Goal: Task Accomplishment & Management: Use online tool/utility

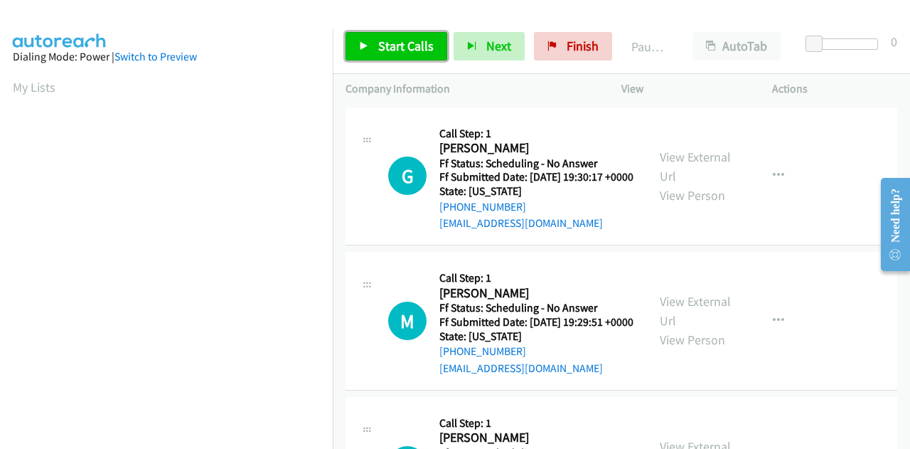
click at [392, 54] on link "Start Calls" at bounding box center [396, 46] width 102 height 28
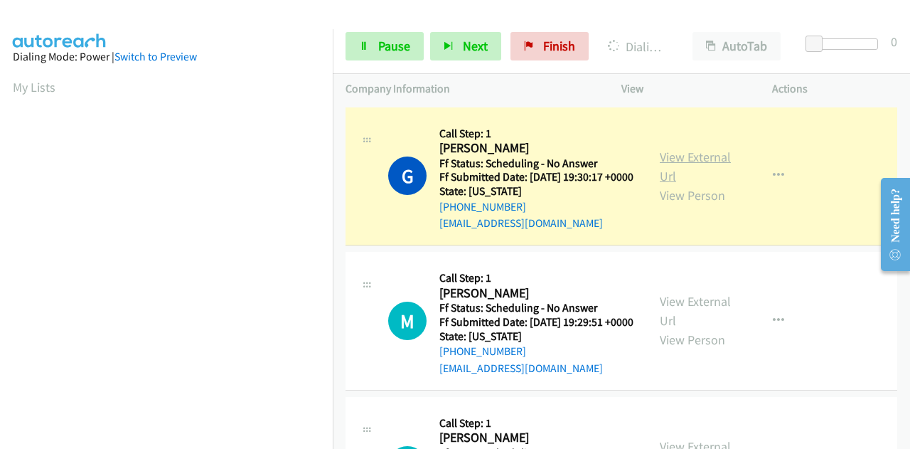
scroll to position [348, 0]
click at [677, 191] on div "View External Url View Person" at bounding box center [697, 176] width 74 height 58
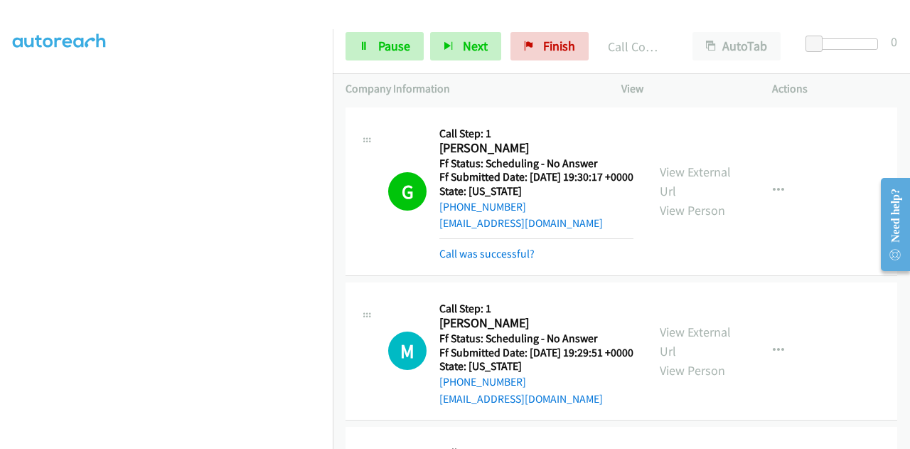
click at [688, 167] on div "View External Url View Person View External Url Email Schedule/Manage Callback …" at bounding box center [728, 191] width 163 height 142
click at [688, 177] on link "View External Url" at bounding box center [695, 181] width 71 height 36
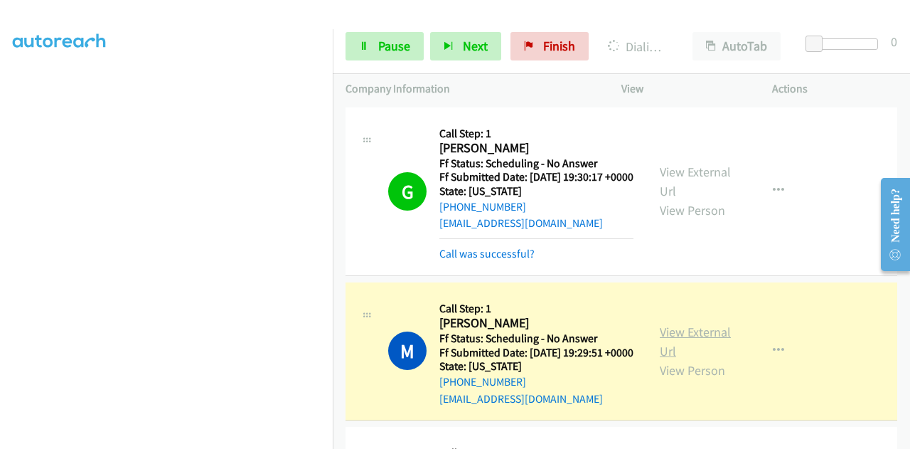
click at [660, 357] on link "View External Url" at bounding box center [695, 341] width 71 height 36
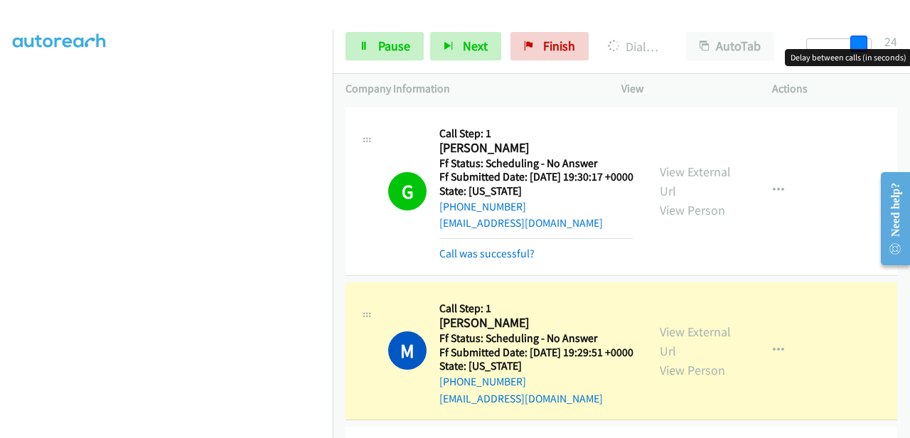
drag, startPoint x: 809, startPoint y: 39, endPoint x: 896, endPoint y: 45, distance: 87.0
click at [896, 45] on div "Start Calls Pause Next Finish Dialing Mary Bowden AutoTab AutoTab 24" at bounding box center [621, 46] width 577 height 55
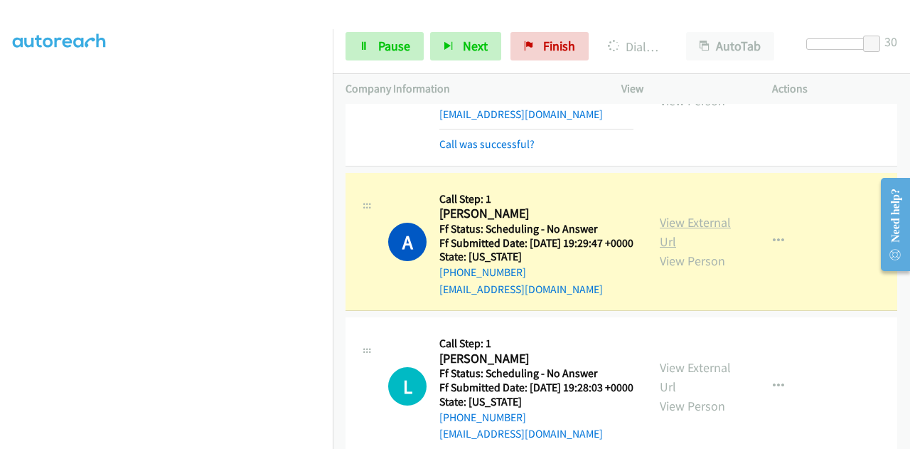
click at [667, 250] on link "View External Url" at bounding box center [695, 232] width 71 height 36
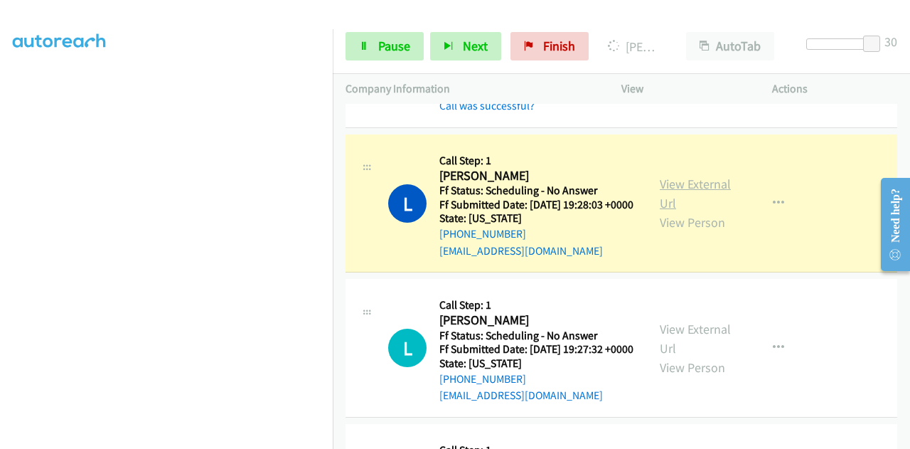
click at [683, 211] on link "View External Url" at bounding box center [695, 194] width 71 height 36
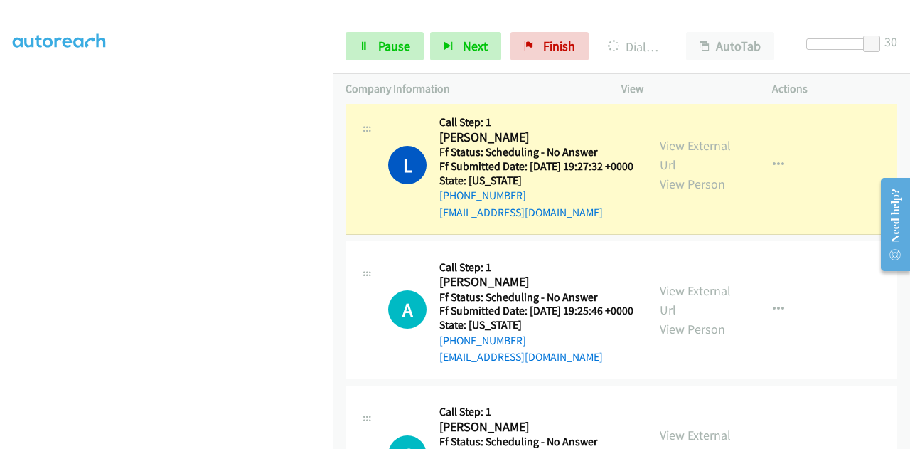
scroll to position [0, 0]
click at [687, 173] on link "View External Url" at bounding box center [695, 155] width 71 height 36
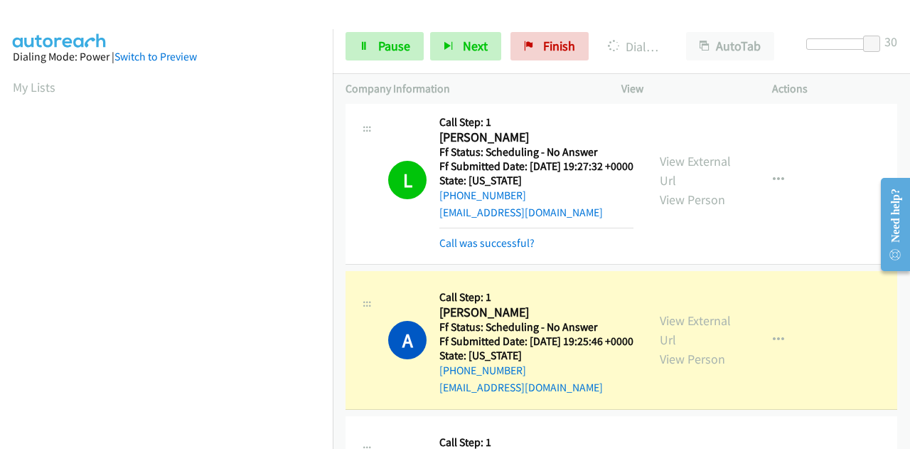
scroll to position [348, 0]
click at [668, 348] on link "View External Url" at bounding box center [695, 330] width 71 height 36
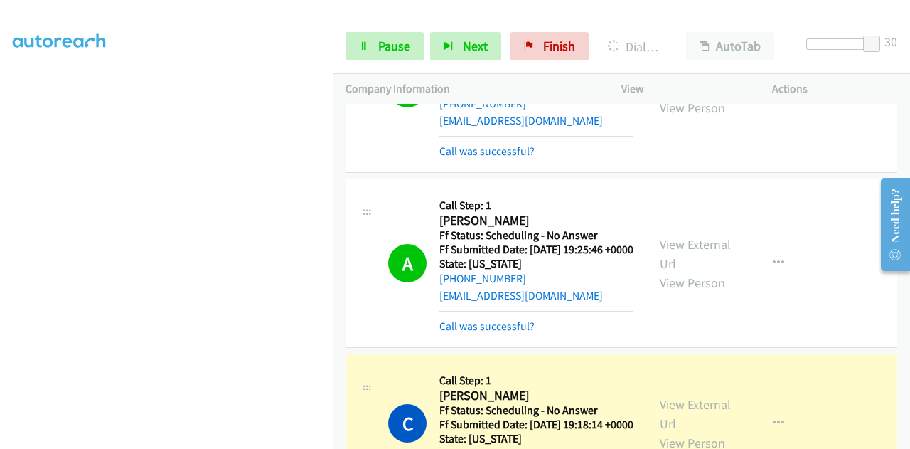
scroll to position [924, 0]
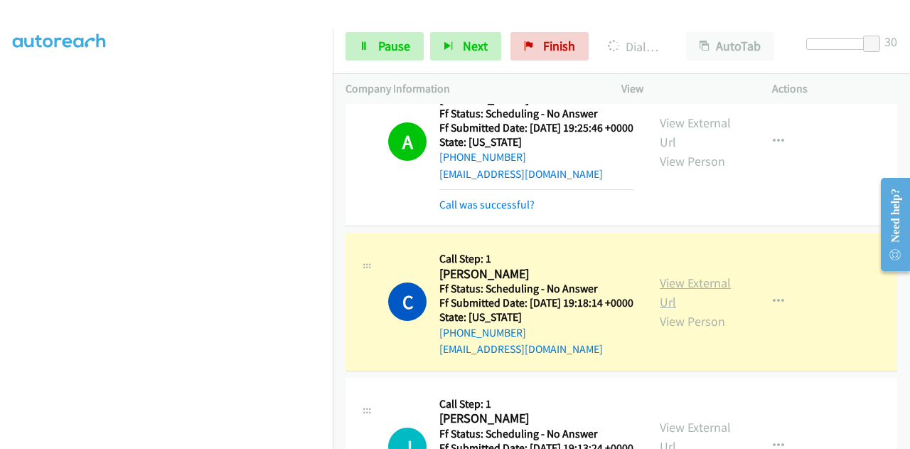
click at [687, 310] on link "View External Url" at bounding box center [695, 292] width 71 height 36
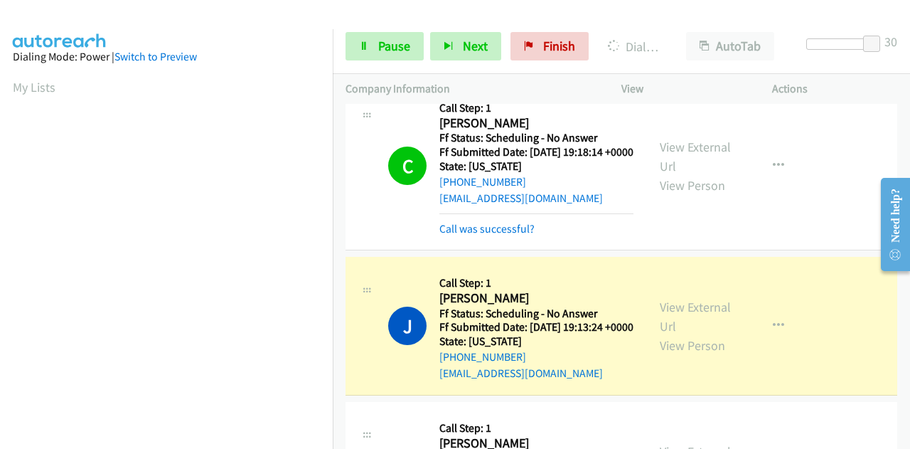
scroll to position [1208, 0]
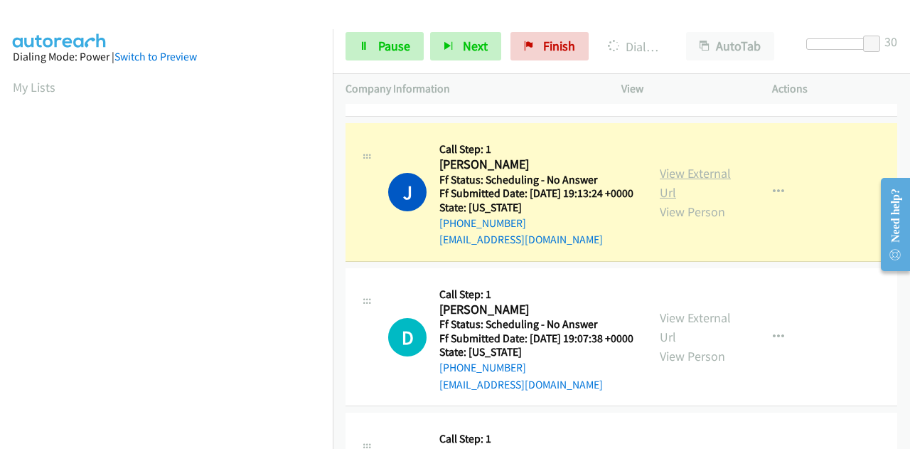
click at [660, 200] on link "View External Url" at bounding box center [695, 183] width 71 height 36
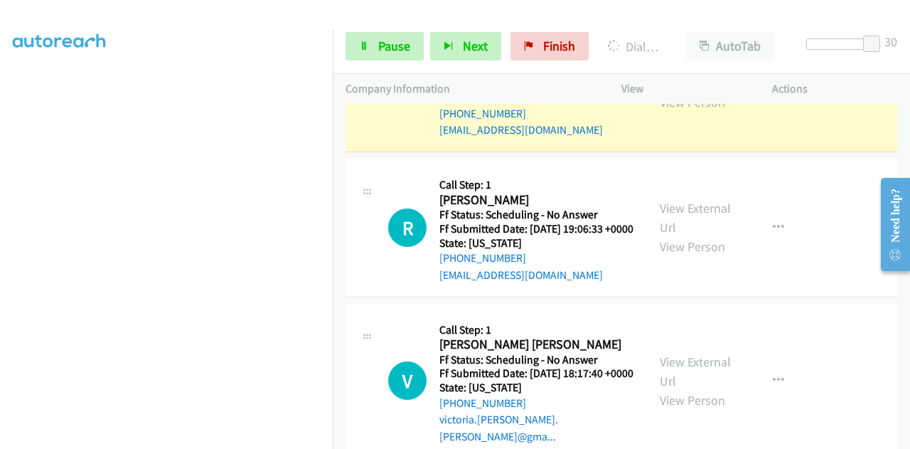
scroll to position [0, 0]
click at [672, 91] on link "View External Url" at bounding box center [695, 73] width 71 height 36
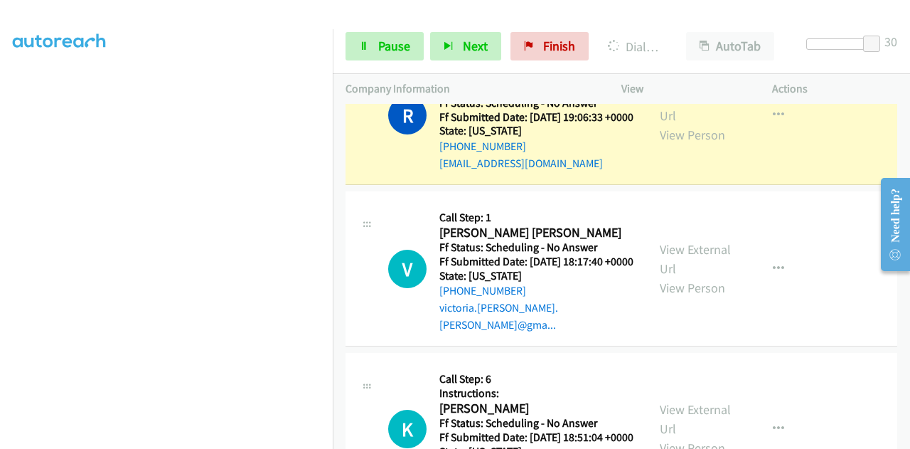
scroll to position [348, 0]
click at [677, 124] on link "View External Url" at bounding box center [695, 106] width 71 height 36
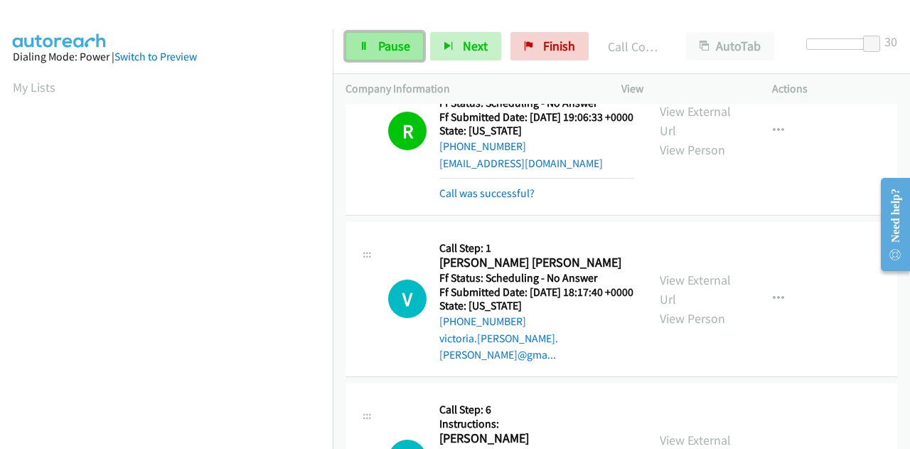
click at [391, 49] on span "Pause" at bounding box center [394, 46] width 32 height 16
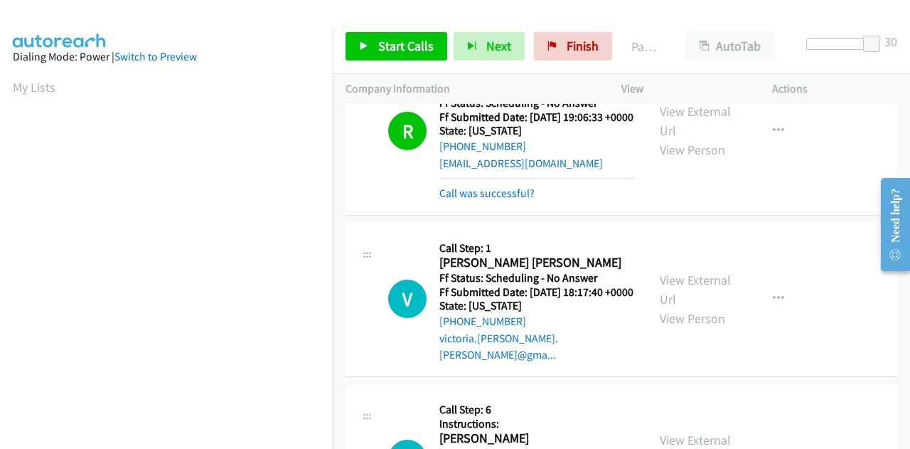
click at [432, 61] on div "Start Calls Pause Next Finish Paused AutoTab AutoTab 30" at bounding box center [621, 46] width 577 height 55
click at [421, 49] on span "Start Calls" at bounding box center [405, 46] width 55 height 16
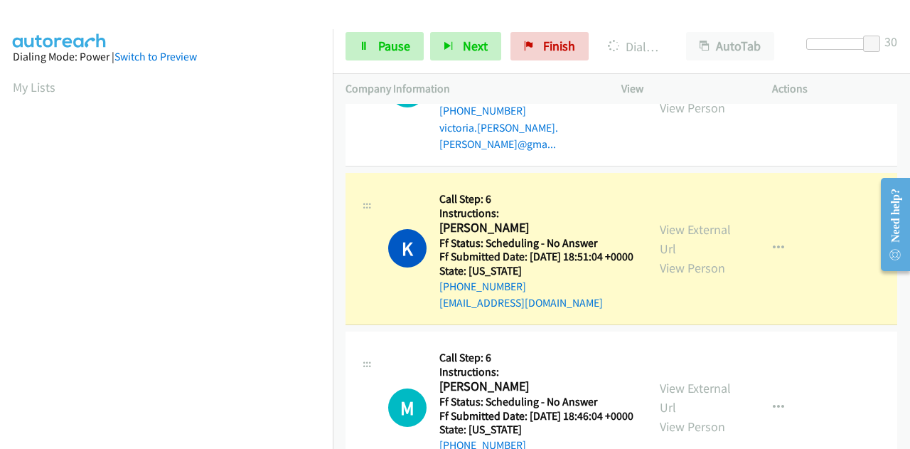
scroll to position [1990, 0]
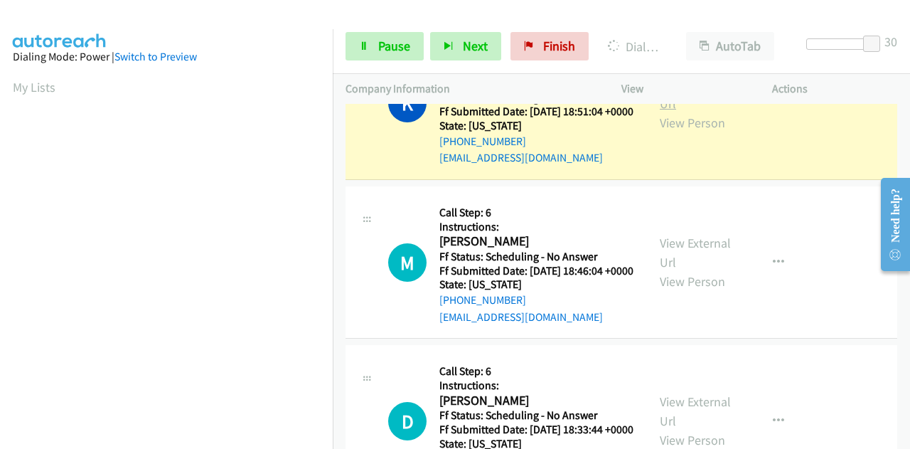
click at [699, 112] on link "View External Url" at bounding box center [695, 94] width 71 height 36
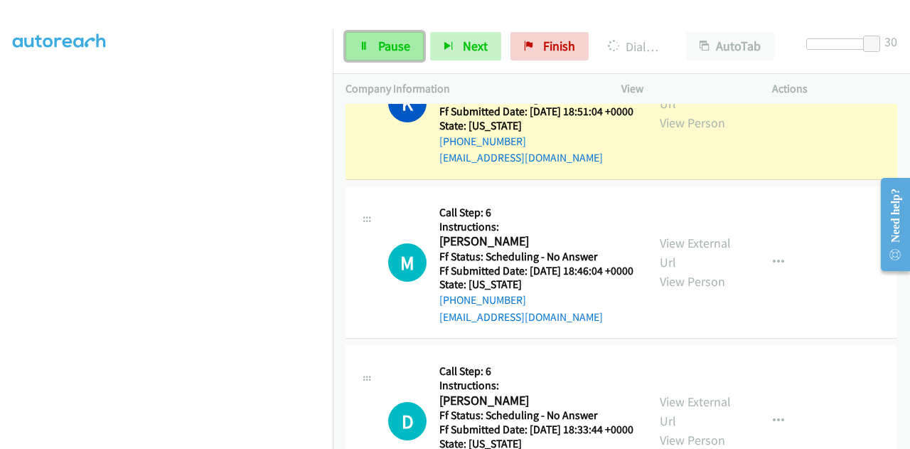
click at [390, 46] on span "Pause" at bounding box center [394, 46] width 32 height 16
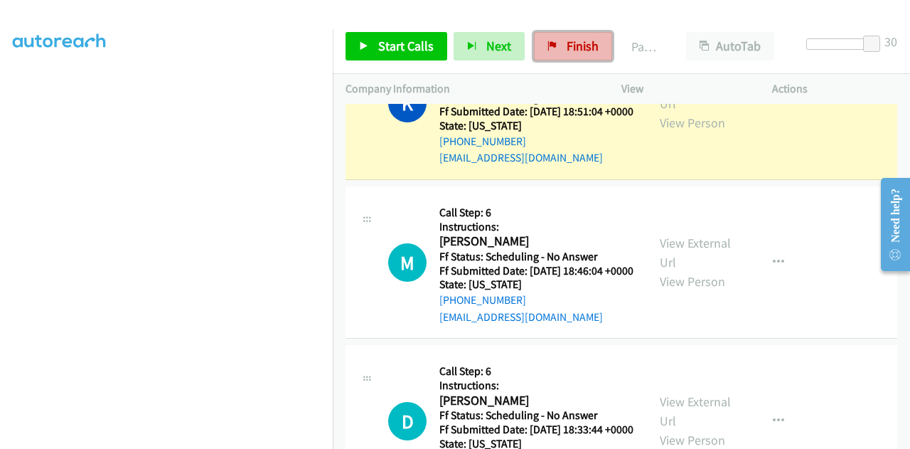
drag, startPoint x: 577, startPoint y: 45, endPoint x: 567, endPoint y: 11, distance: 35.5
click at [576, 46] on span "Finish" at bounding box center [583, 46] width 32 height 16
